Goal: Task Accomplishment & Management: Complete application form

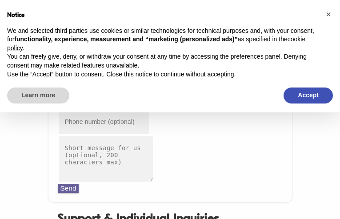
type input "[EMAIL_ADDRESS][DOMAIN_NAME]"
type input "9417767989"
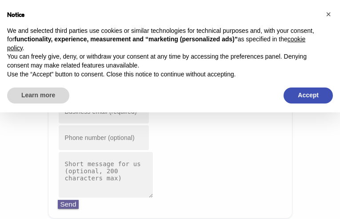
type input "[EMAIL_ADDRESS][DOMAIN_NAME]"
type input "5981927775"
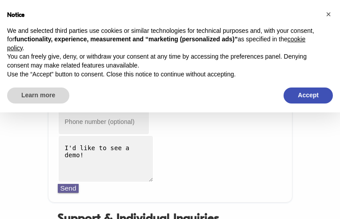
type input "[EMAIL_ADDRESS][DOMAIN_NAME]"
type input "3595474630"
